Goal: Communication & Community: Answer question/provide support

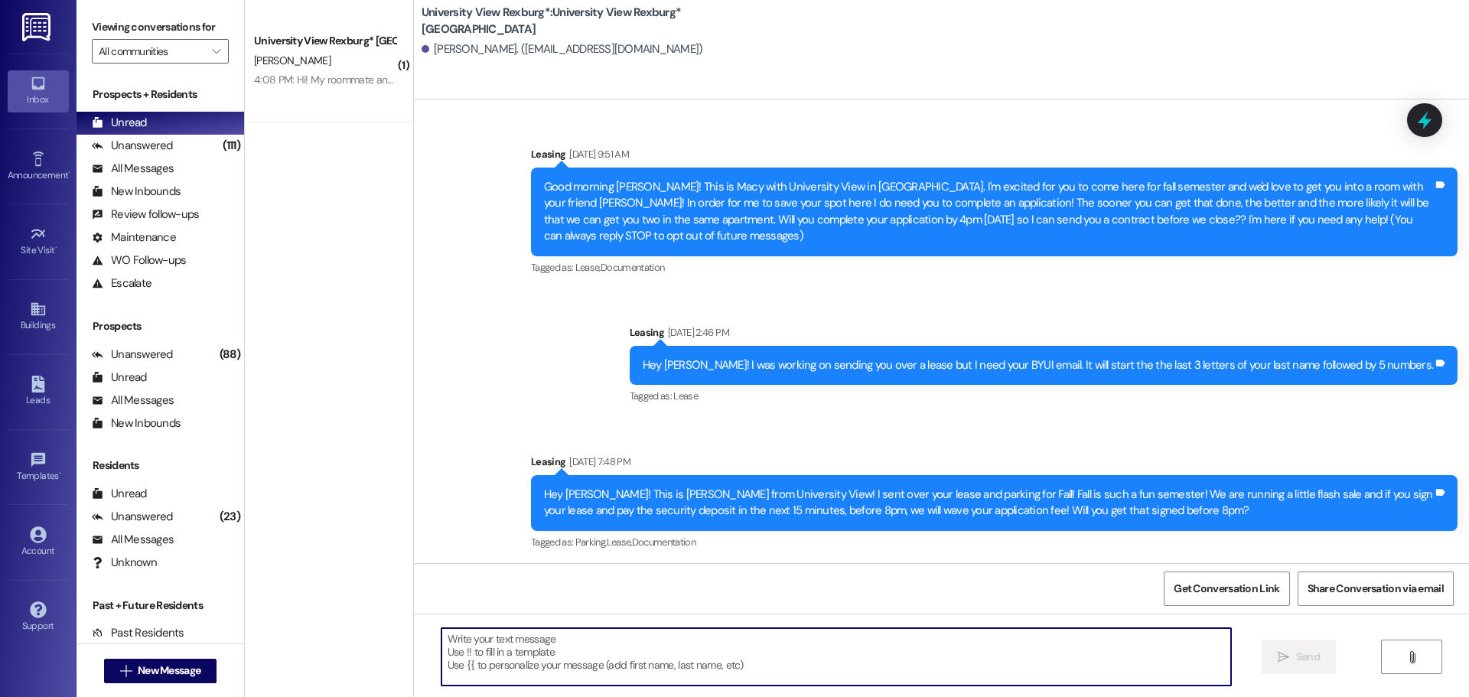
scroll to position [932, 0]
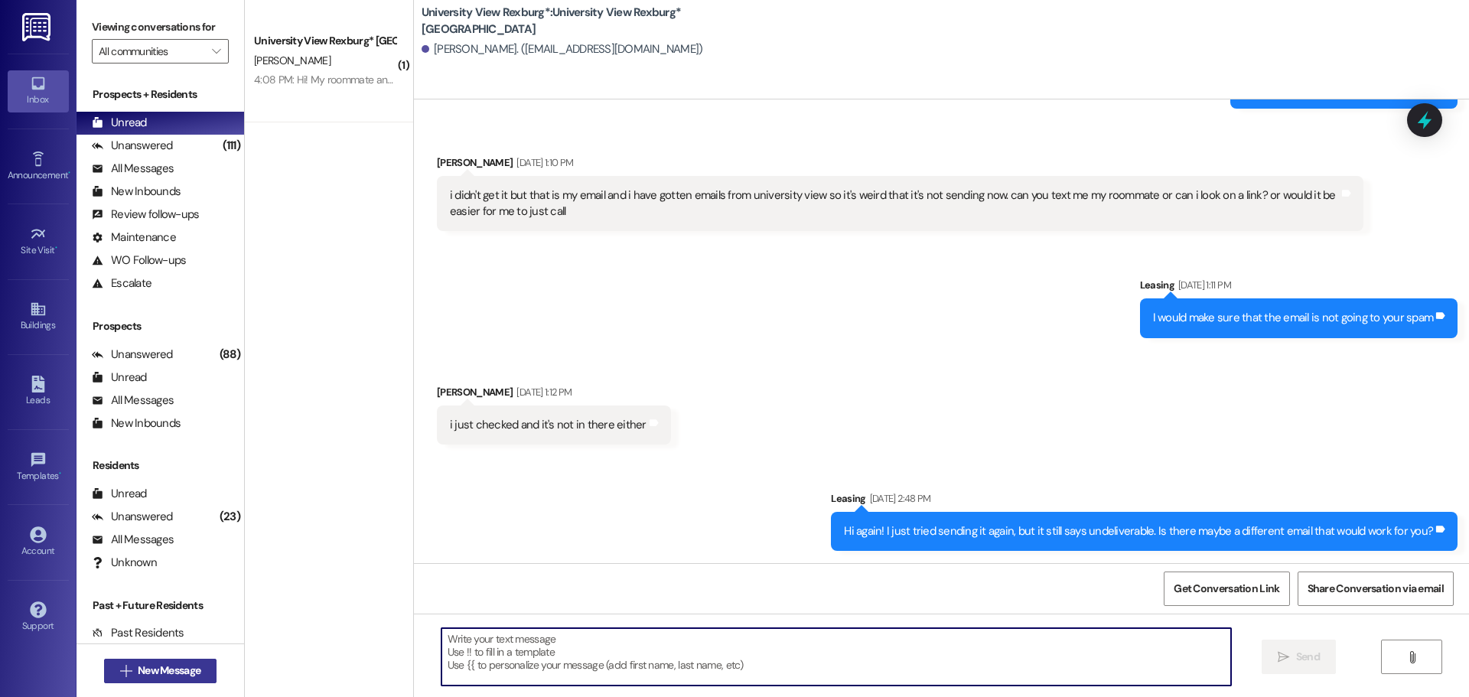
click at [197, 671] on span "New Message" at bounding box center [169, 670] width 69 height 16
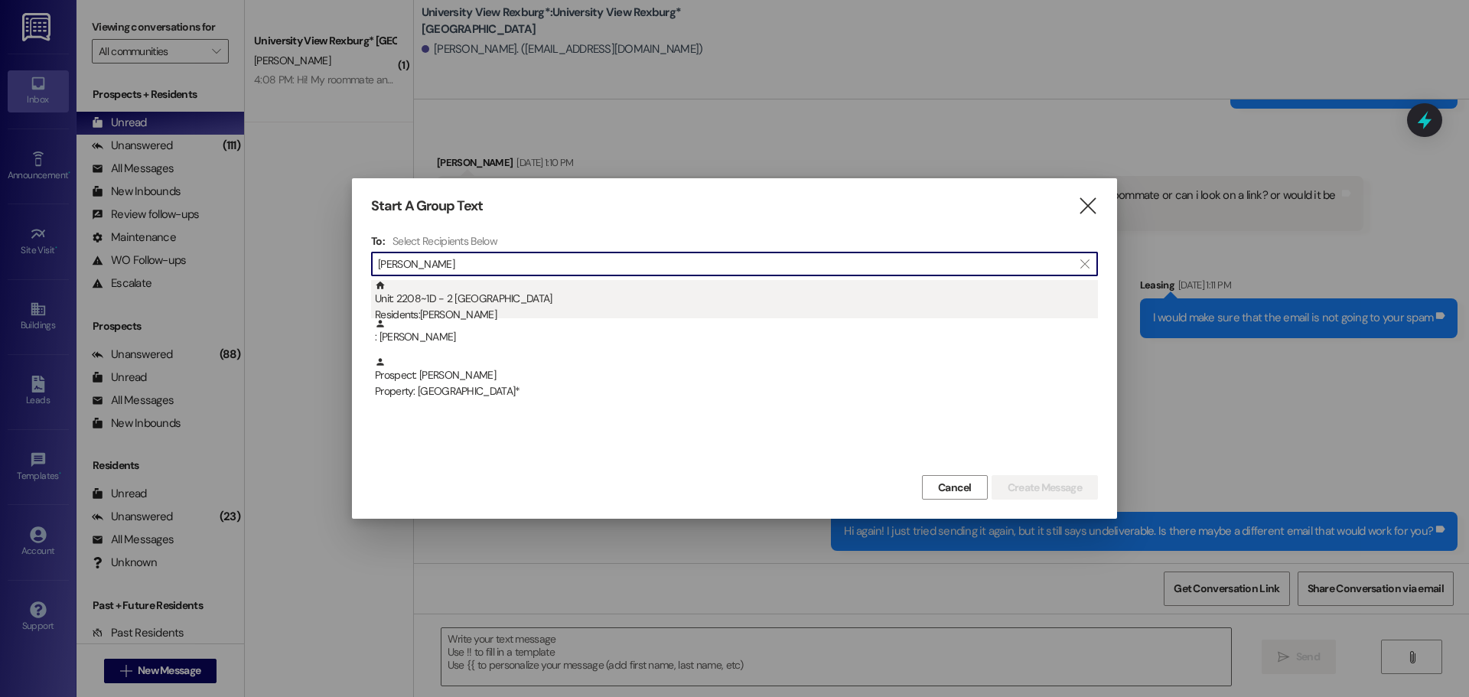
type input "[PERSON_NAME]"
click at [620, 310] on div "Residents: [PERSON_NAME]" at bounding box center [736, 315] width 723 height 16
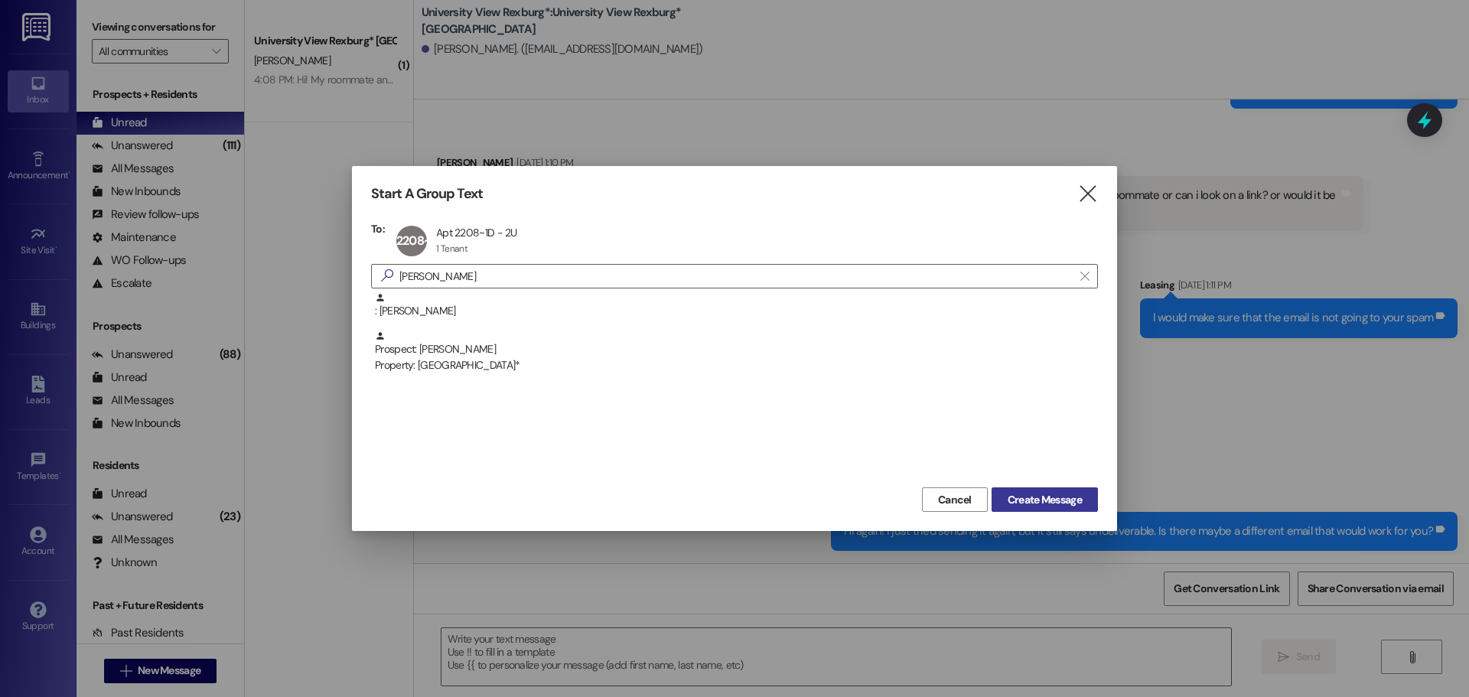
click at [1046, 494] on span "Create Message" at bounding box center [1044, 500] width 74 height 16
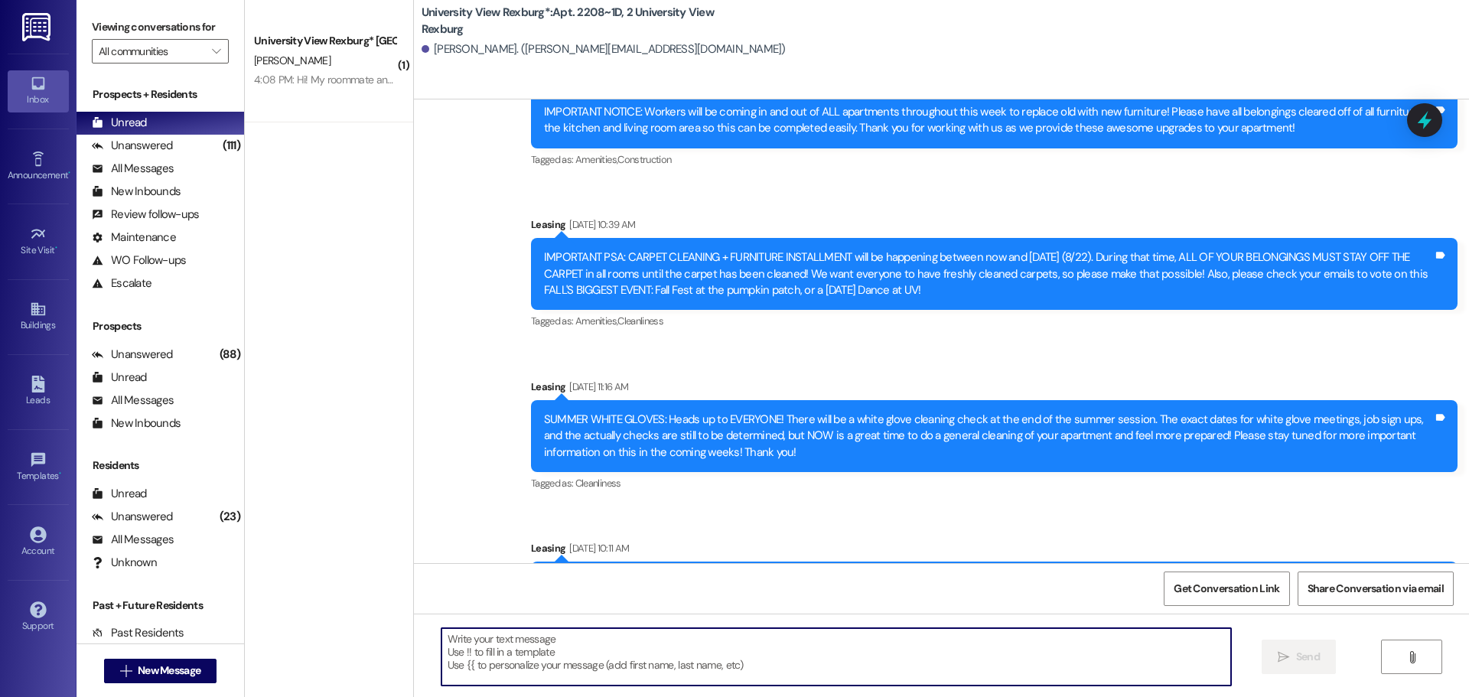
click at [639, 655] on textarea at bounding box center [835, 656] width 789 height 57
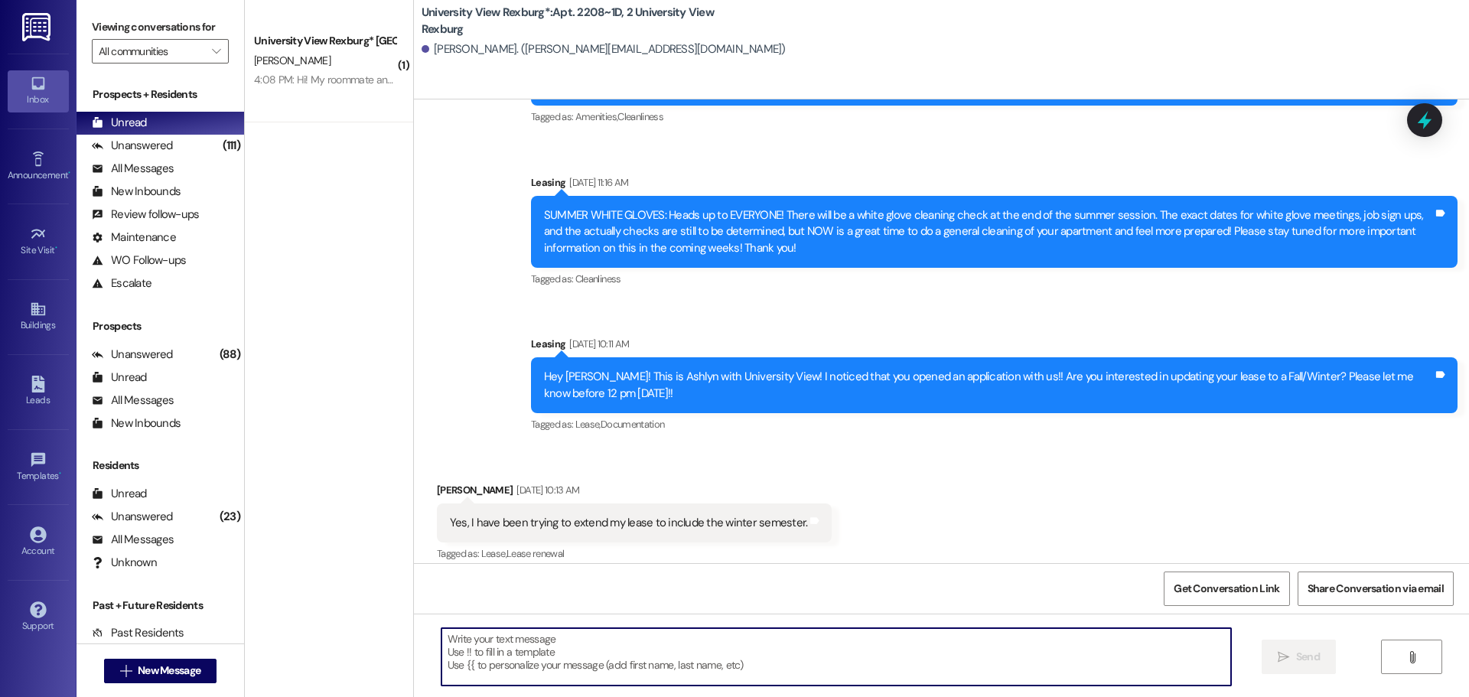
scroll to position [3056, 0]
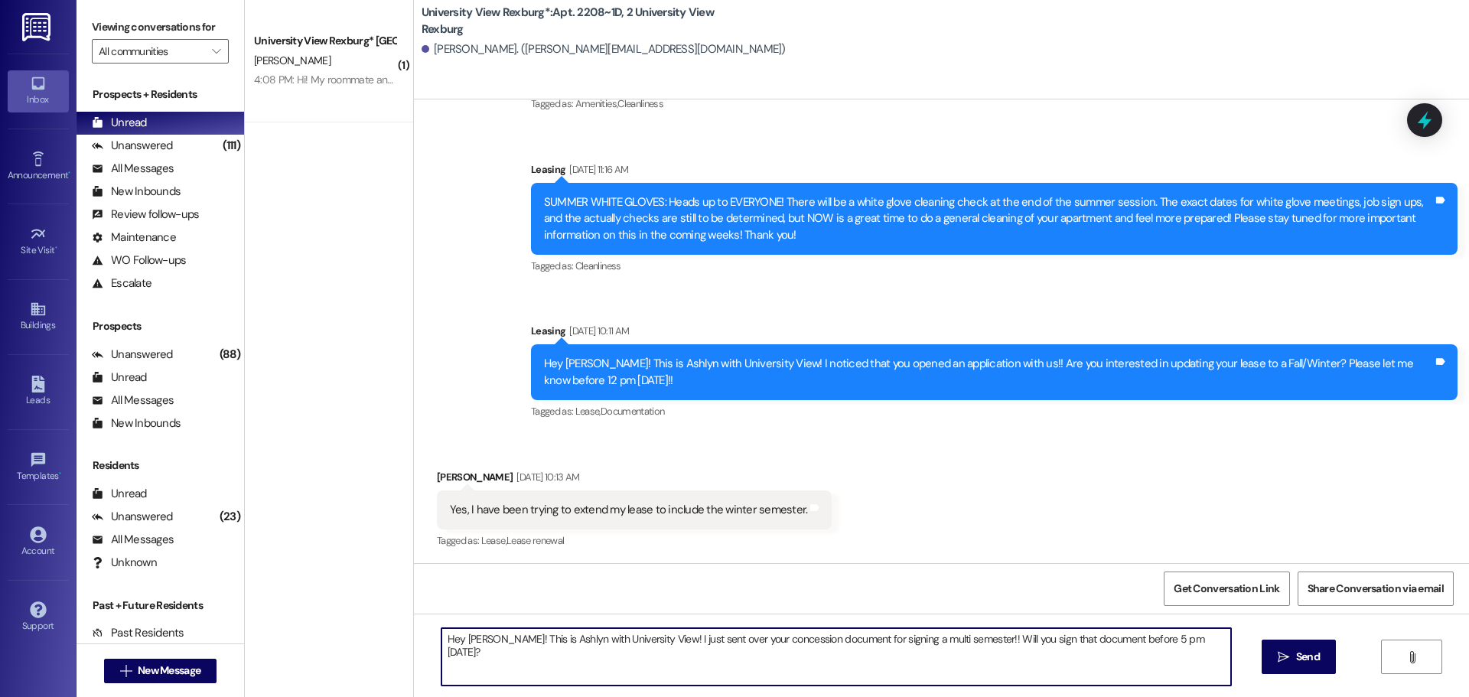
type textarea "Hey [PERSON_NAME]! This is Ashlyn with University View! I just sent over your c…"
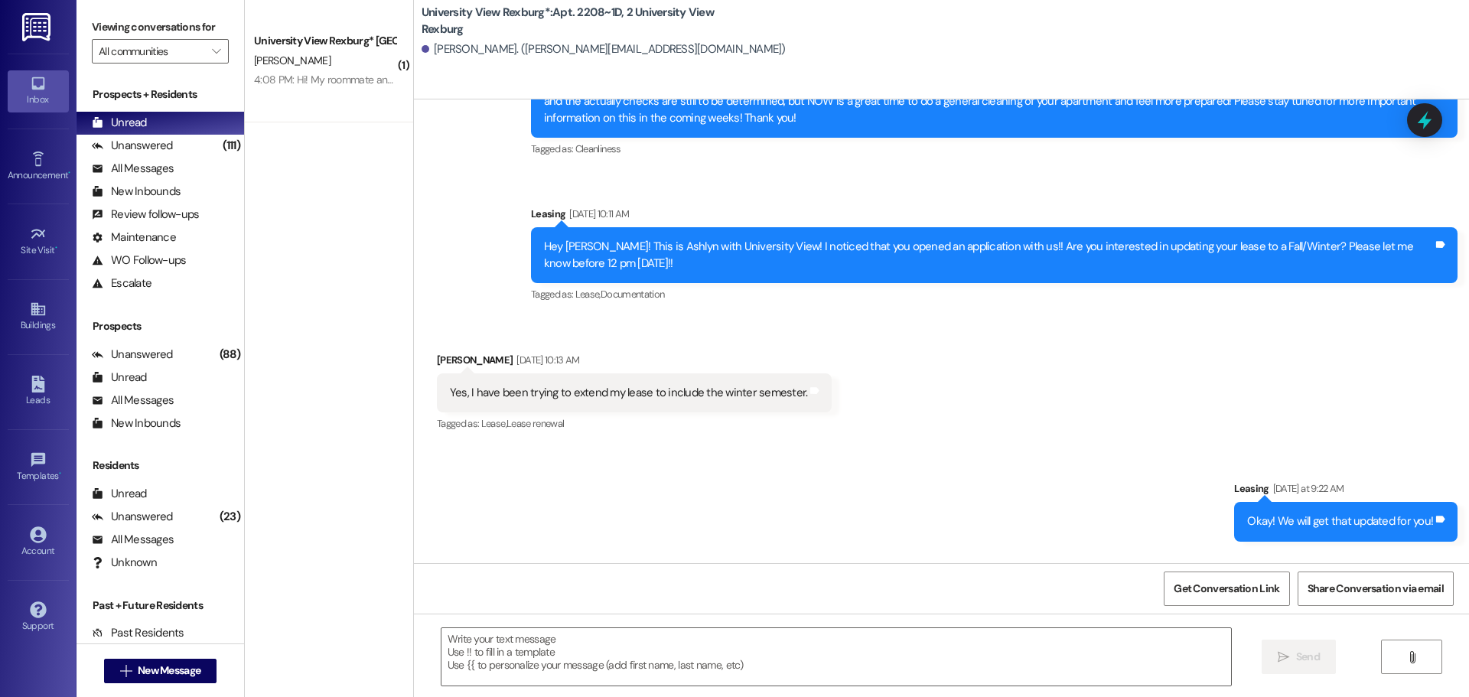
scroll to position [3399, 0]
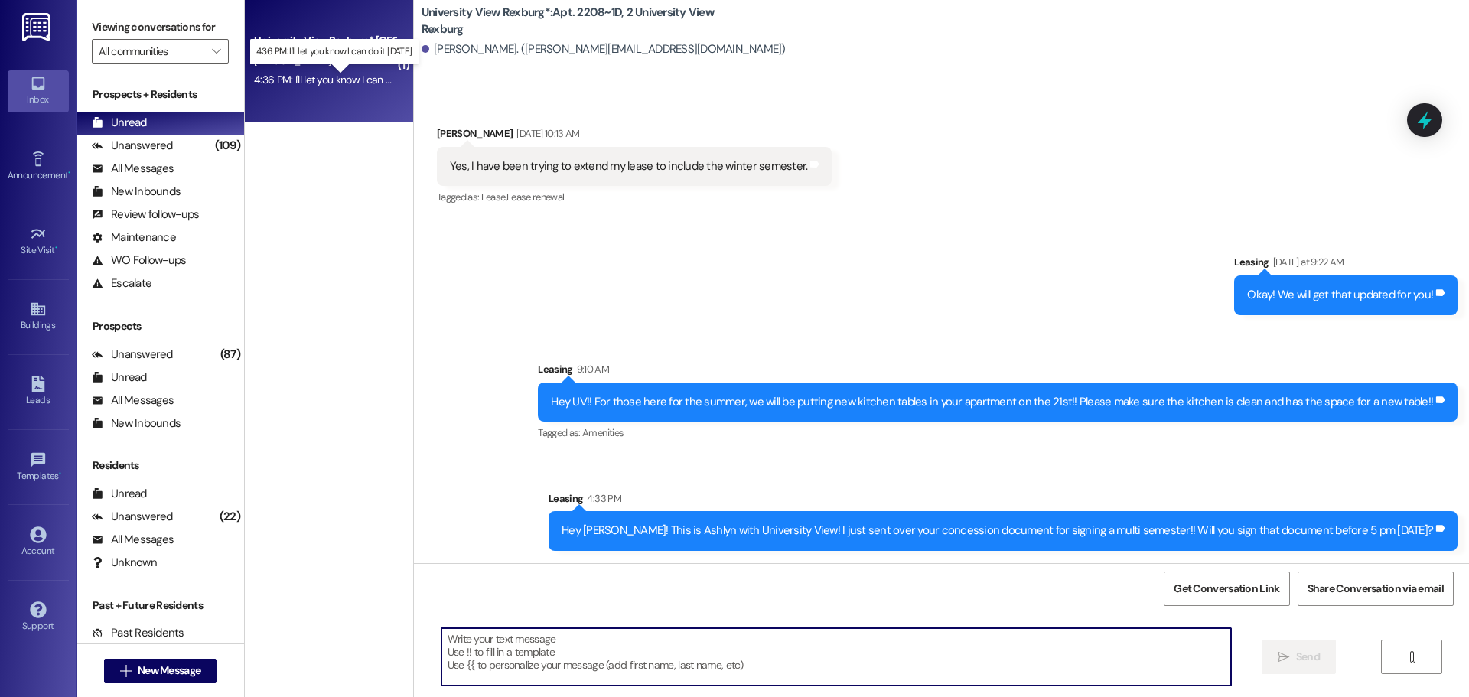
click at [310, 80] on div "4:36 PM: I'll let you know I can do it [DATE] 4:36 PM: I'll let you know I can …" at bounding box center [345, 80] width 182 height 14
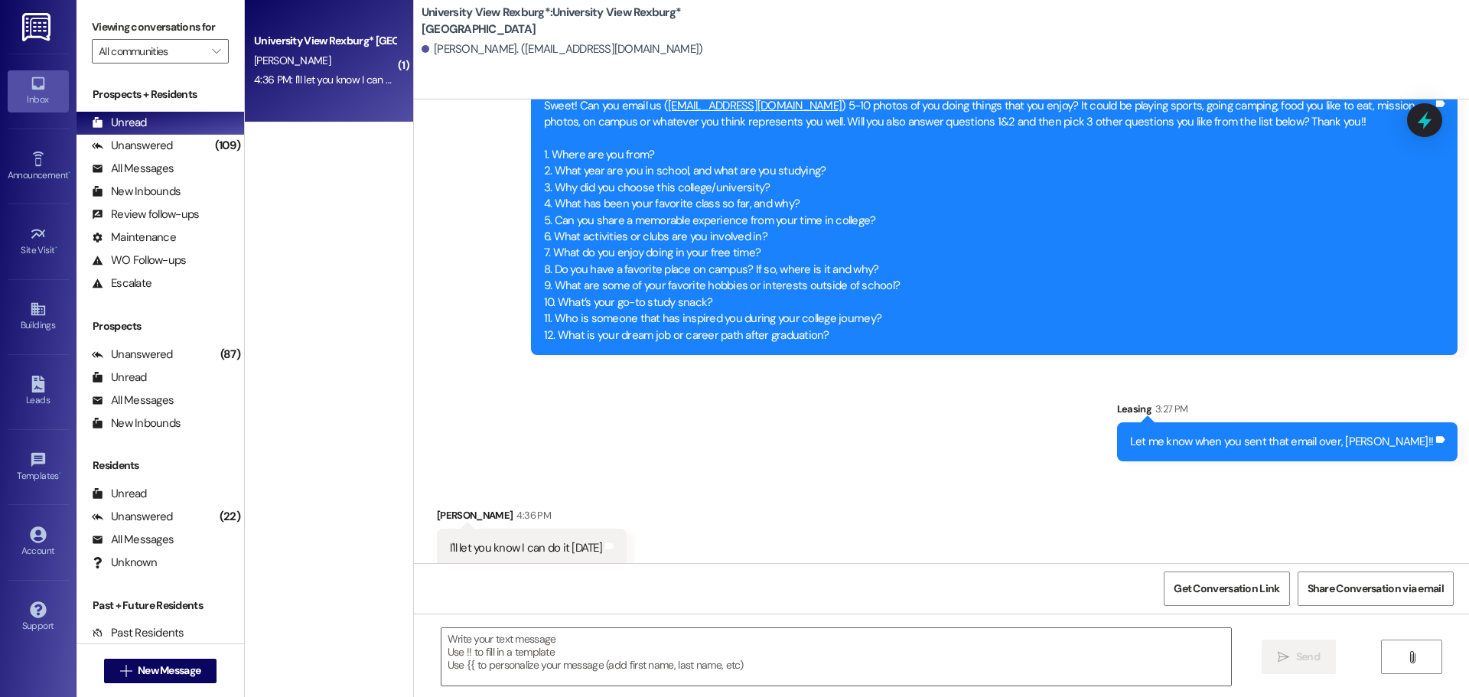
scroll to position [5343, 0]
click at [522, 665] on textarea at bounding box center [835, 656] width 789 height 57
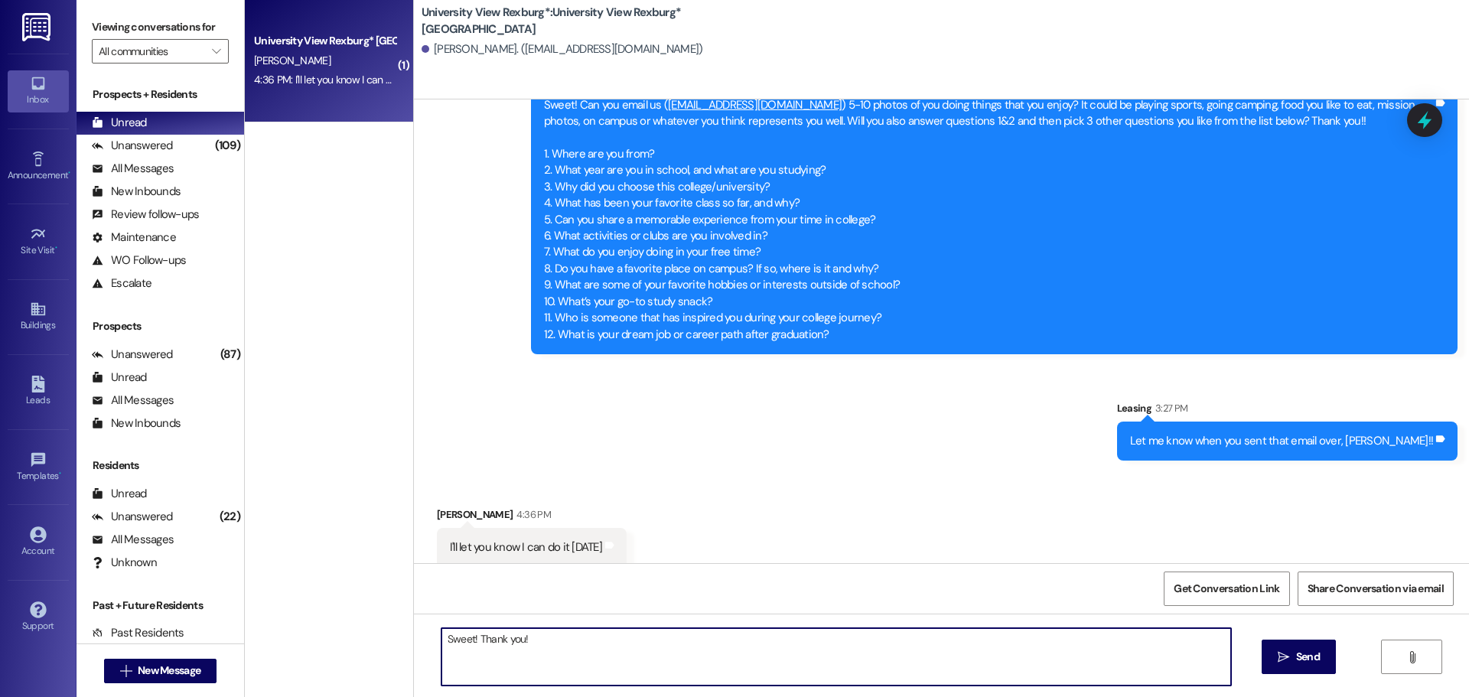
type textarea "Sweet! Thank you!!"
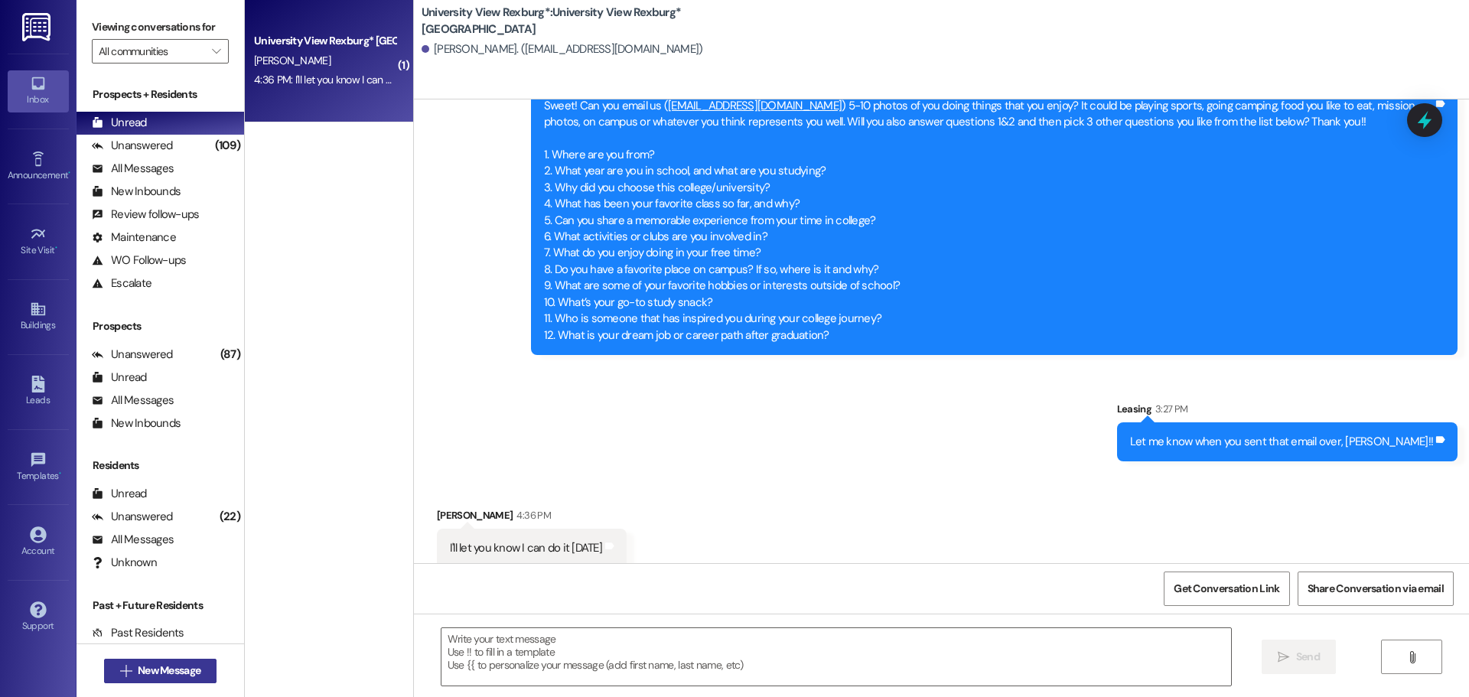
click at [138, 669] on span "New Message" at bounding box center [169, 670] width 63 height 16
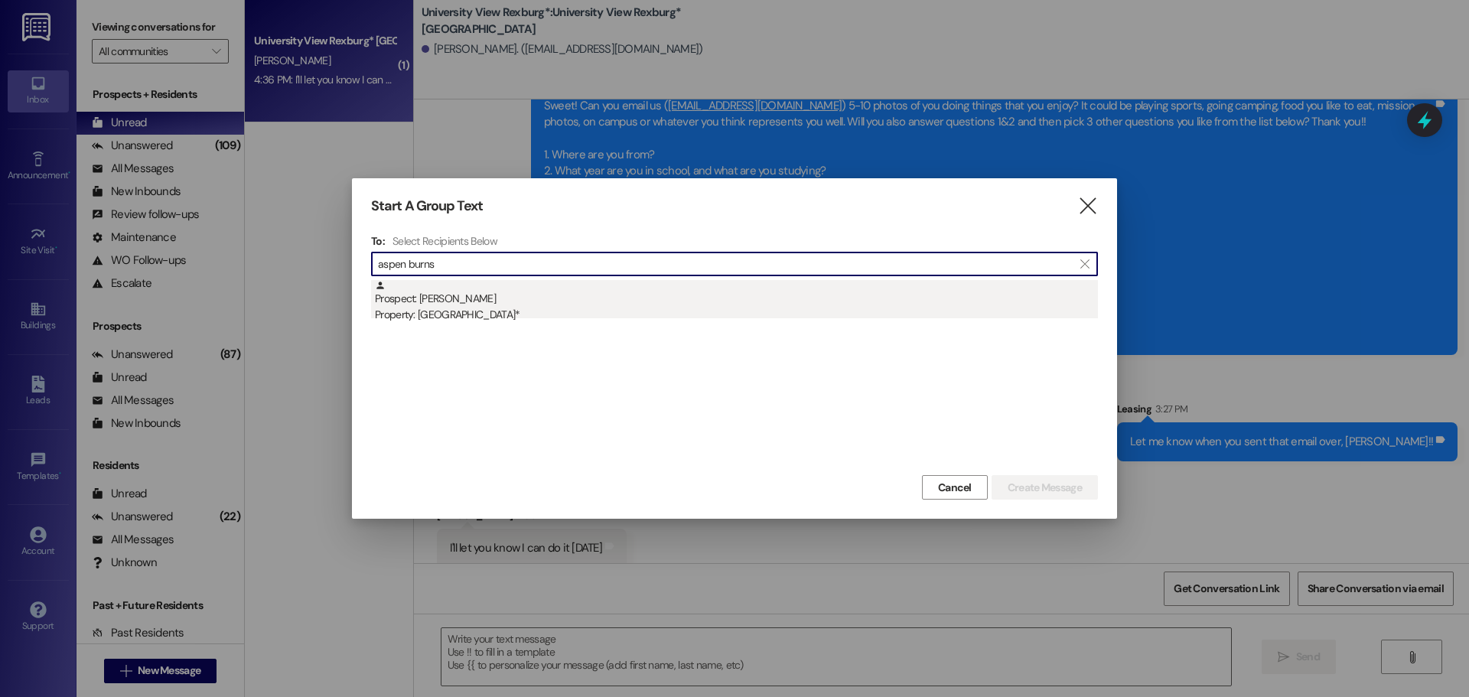
type input "aspen burns"
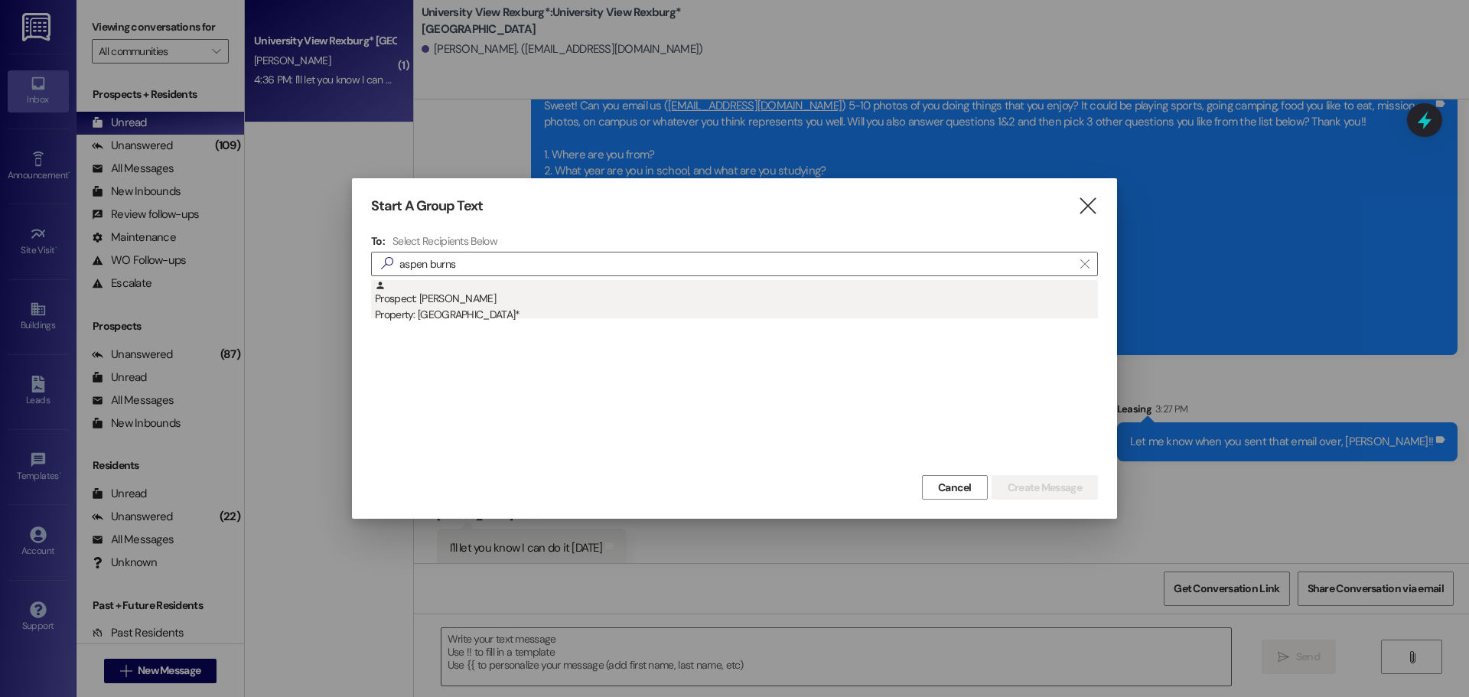
click at [470, 316] on div "Property: [GEOGRAPHIC_DATA]*" at bounding box center [736, 315] width 723 height 16
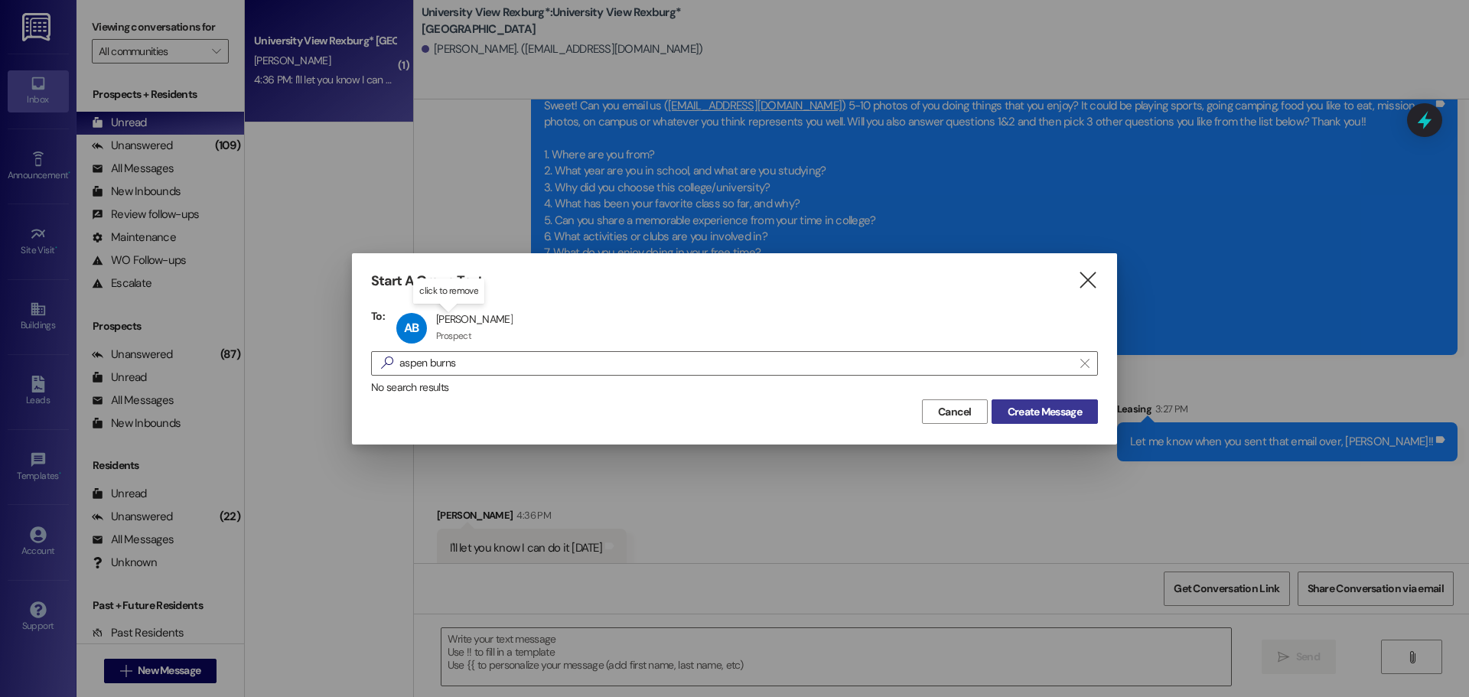
click at [1087, 421] on button "Create Message" at bounding box center [1044, 411] width 106 height 24
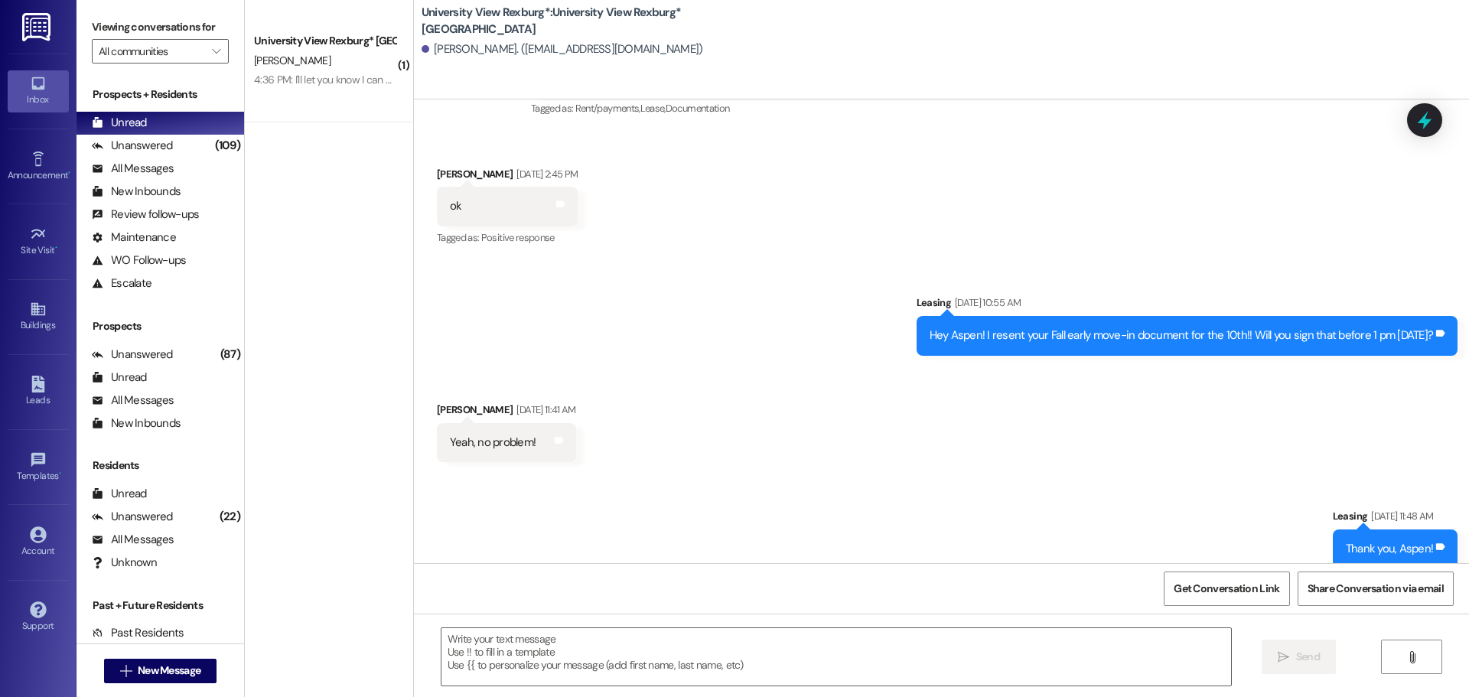
scroll to position [418, 0]
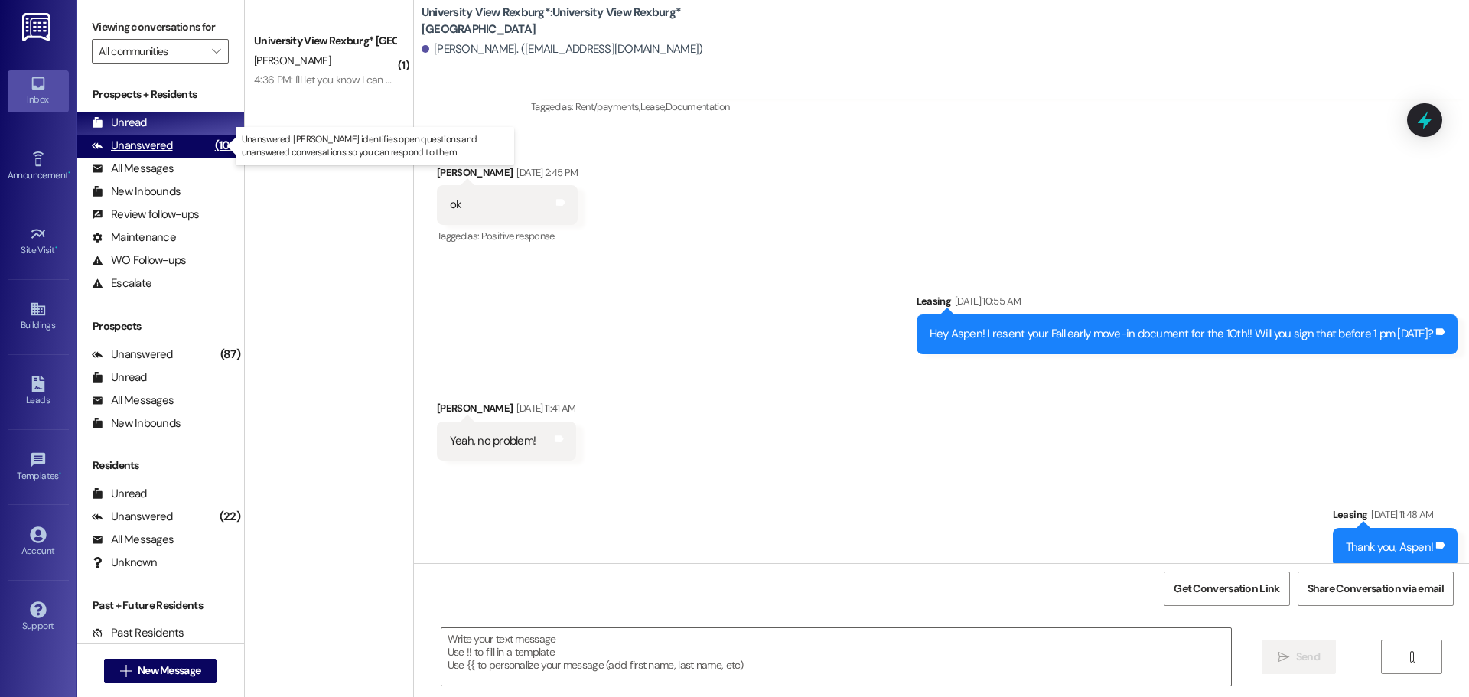
click at [178, 148] on div "Unanswered (109)" at bounding box center [160, 146] width 168 height 23
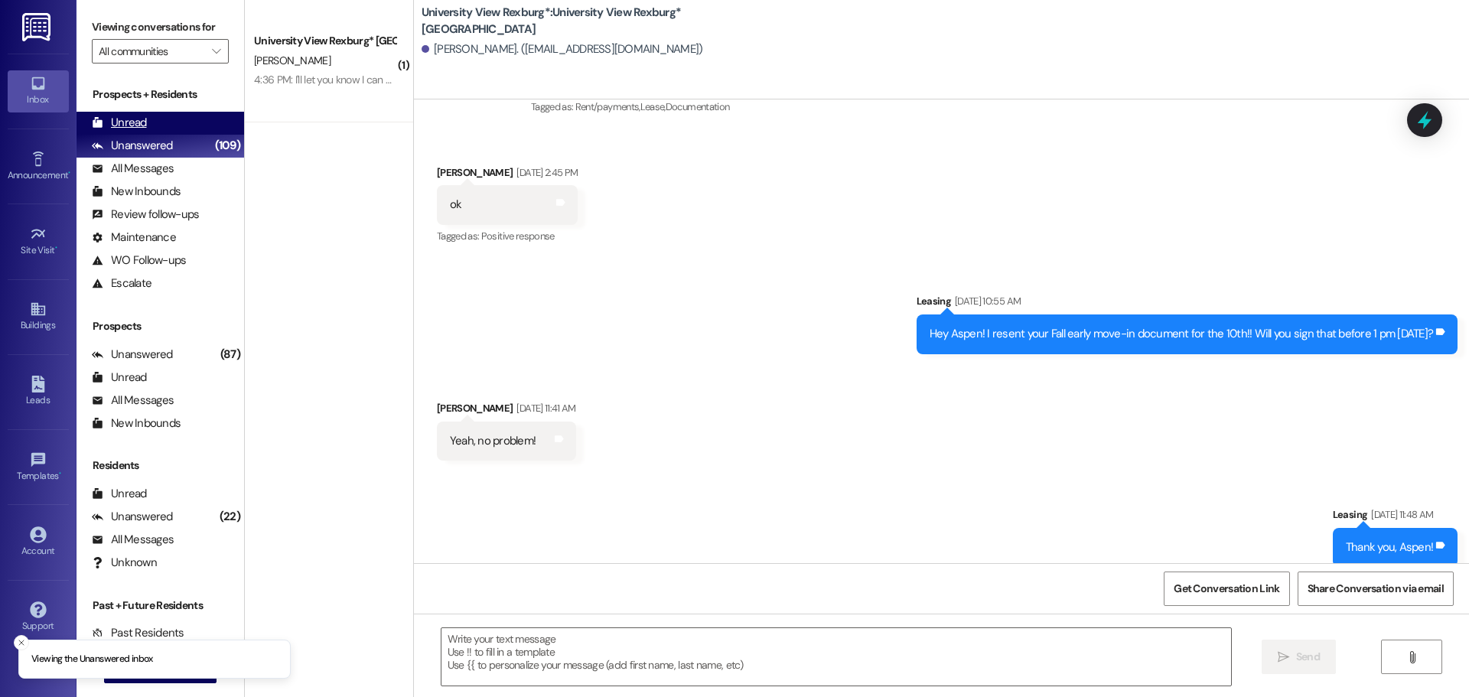
click at [172, 125] on div "Unread (0)" at bounding box center [160, 123] width 168 height 23
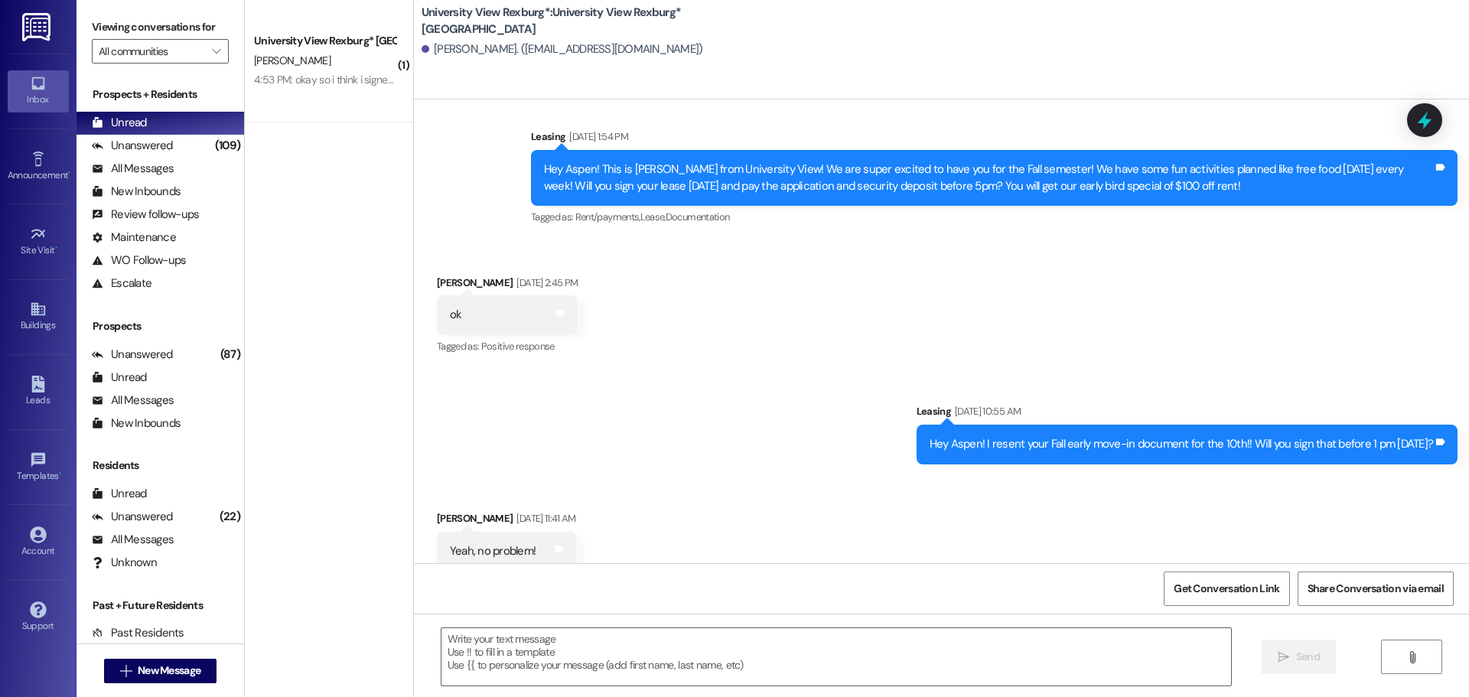
scroll to position [311, 0]
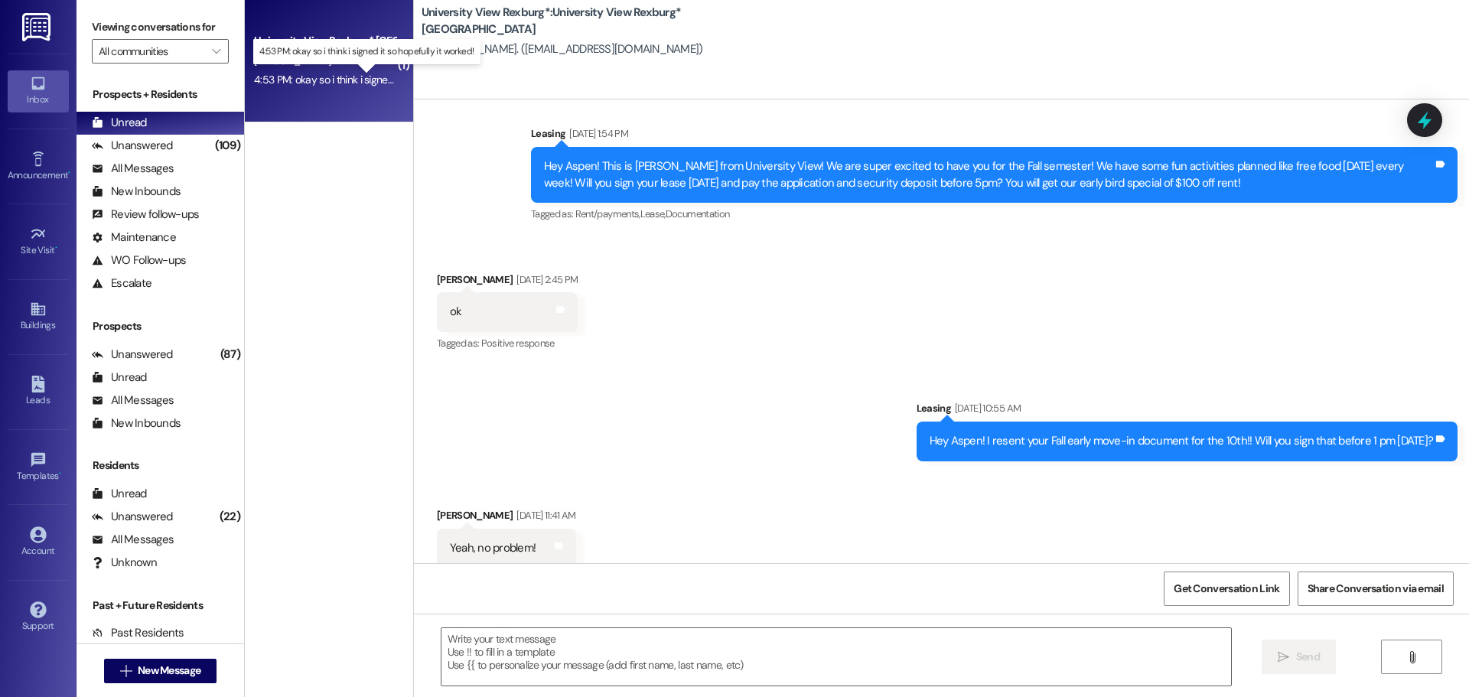
click at [324, 79] on div "4:53 PM: okay so i think i signed it so hopefully it worked! 4:53 PM: okay so i…" at bounding box center [378, 80] width 249 height 14
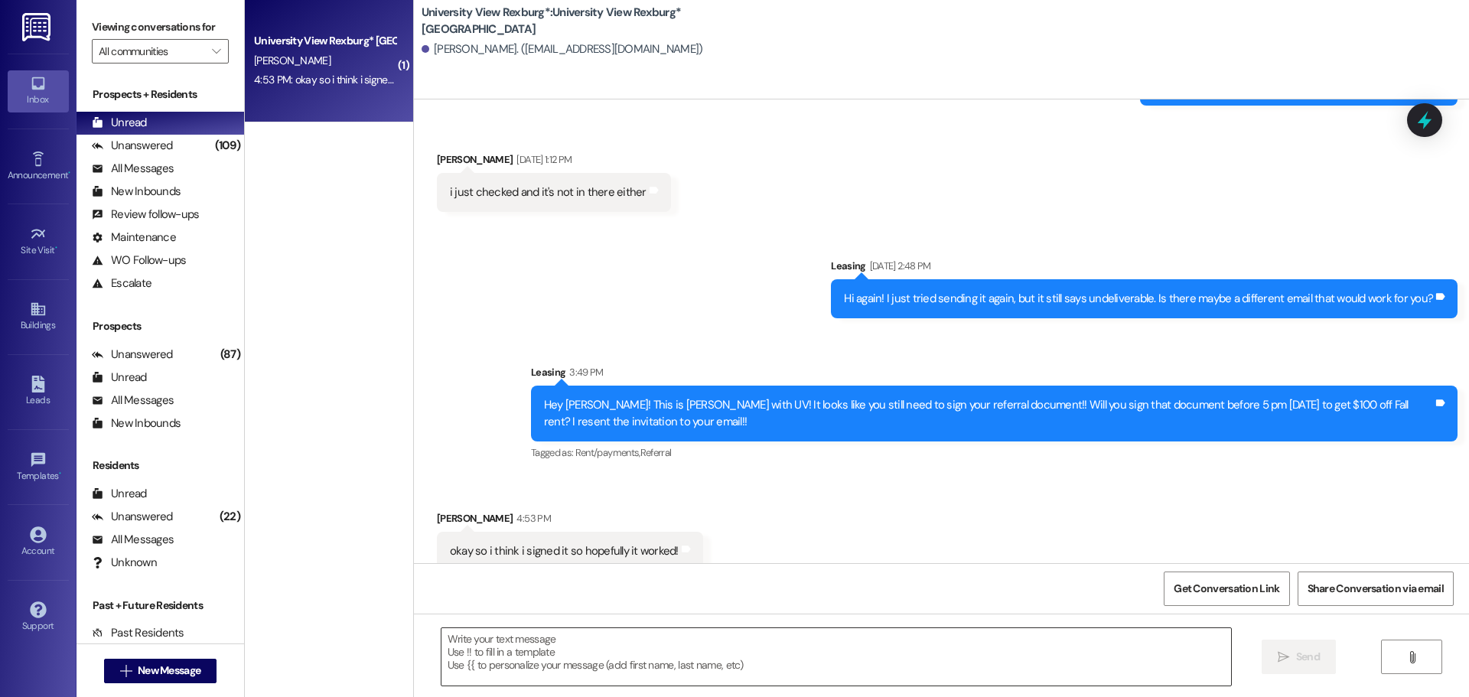
scroll to position [1184, 0]
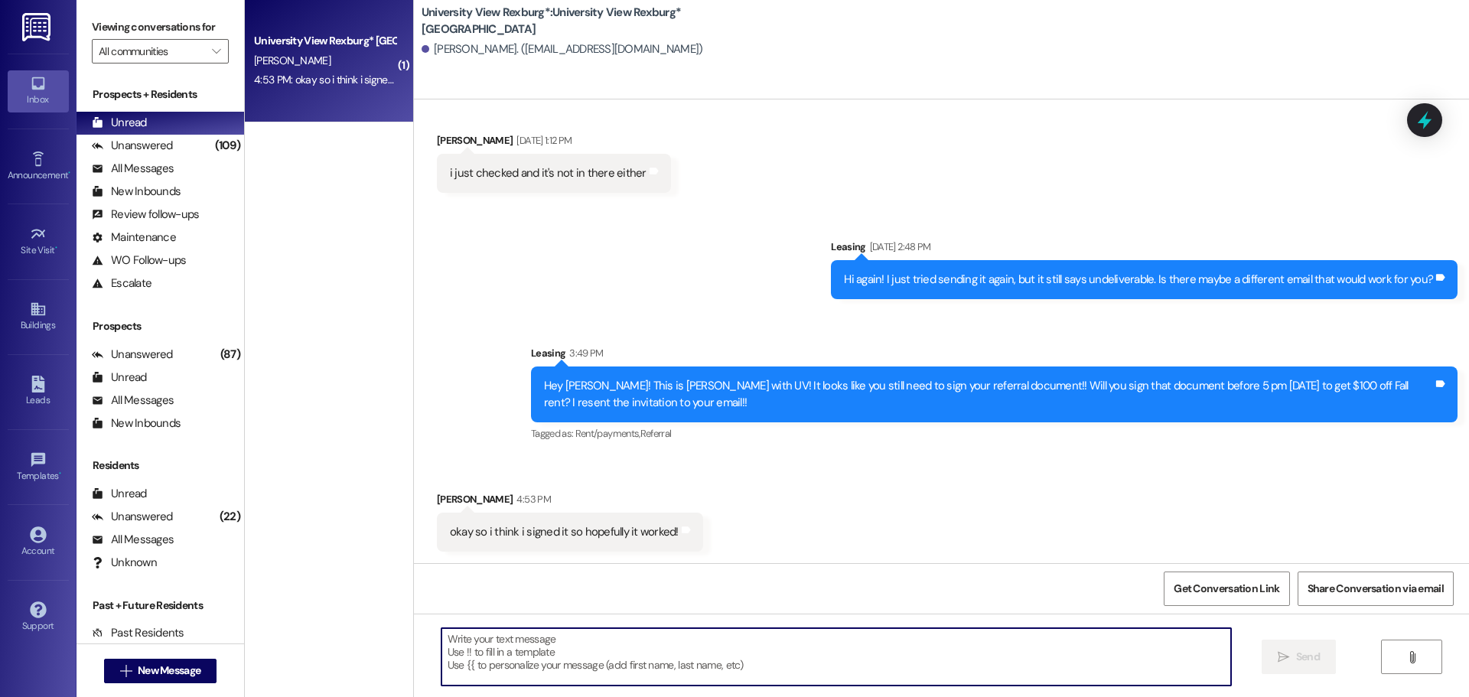
click at [693, 646] on textarea at bounding box center [835, 656] width 789 height 57
click at [735, 650] on textarea "Sweet! Thank you, [PERSON_NAME]!" at bounding box center [835, 656] width 789 height 57
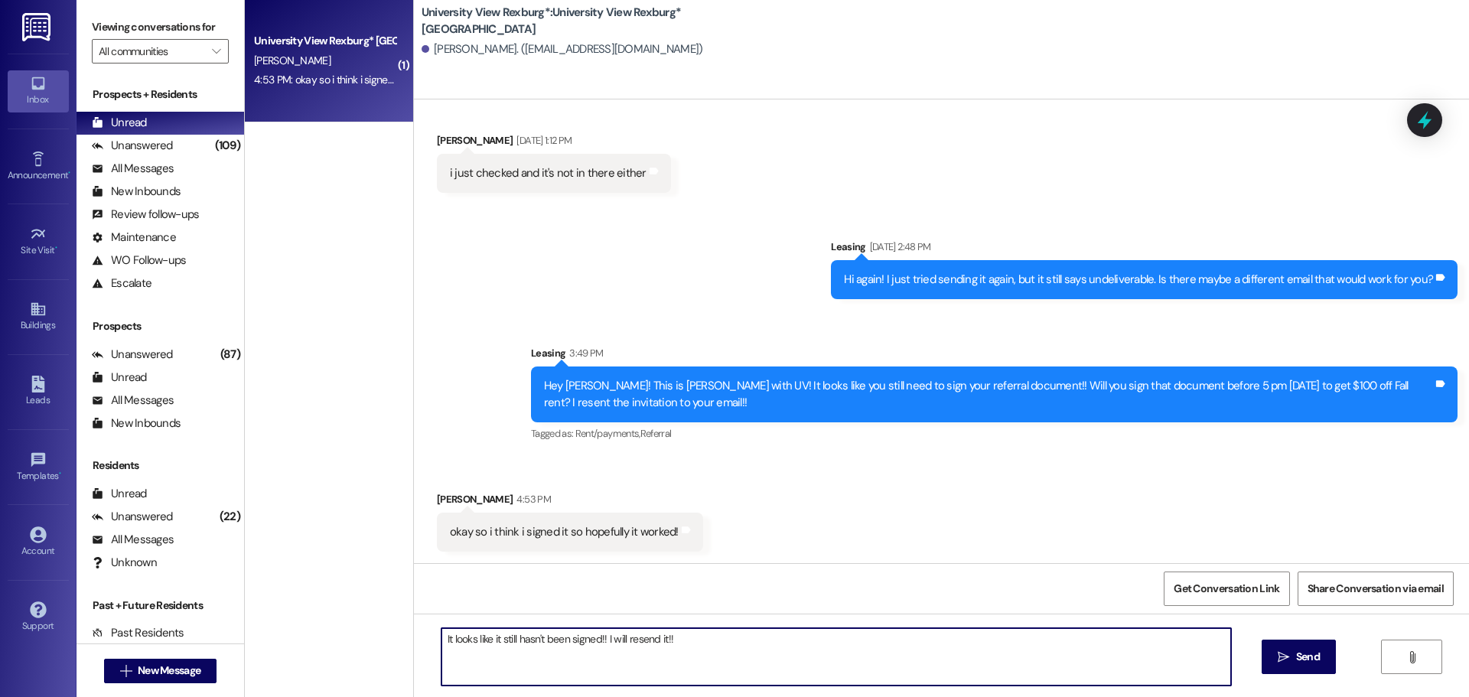
type textarea "It looks like it still hasn't been signed!! I will resend it!!"
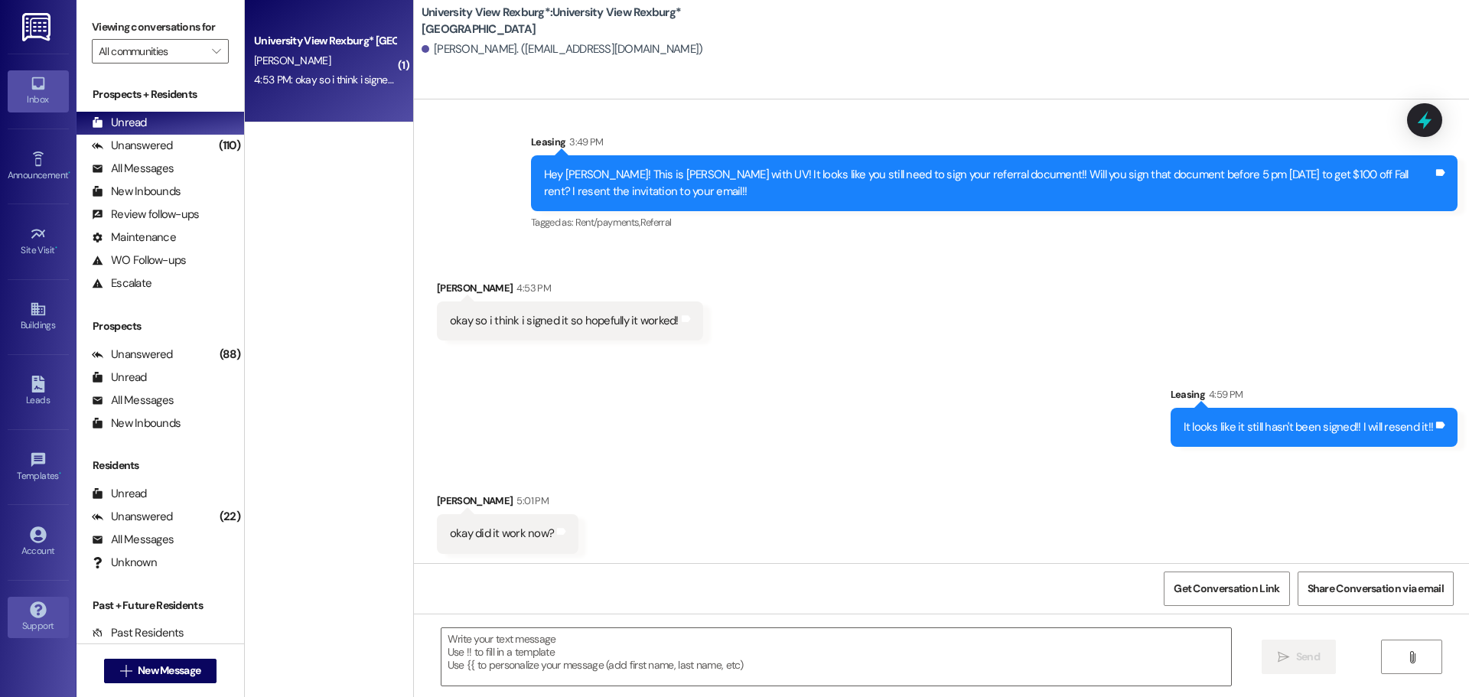
scroll to position [1397, 0]
